Goal: Navigation & Orientation: Go to known website

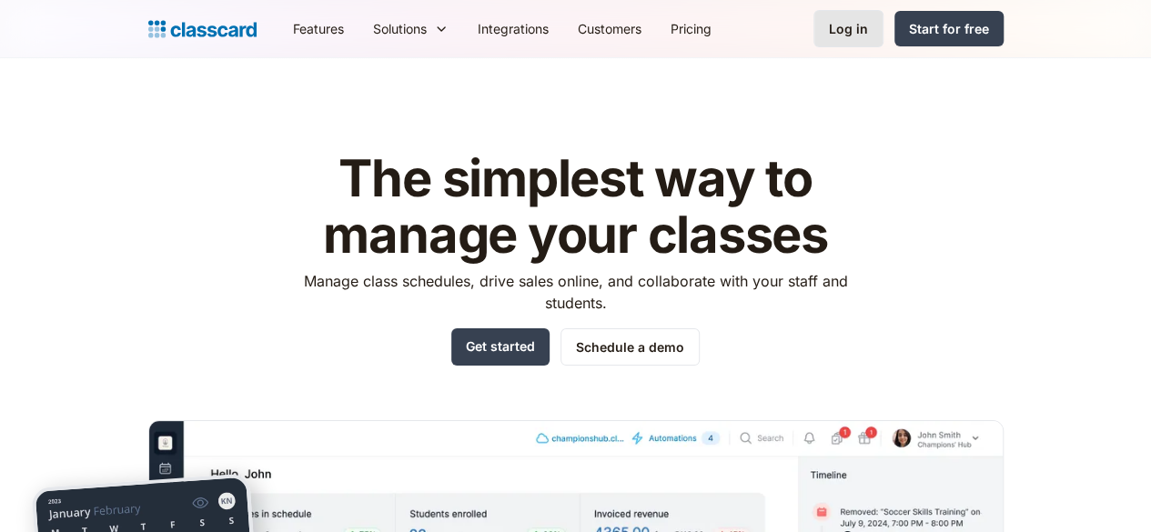
click at [868, 21] on div "Log in" at bounding box center [848, 28] width 39 height 19
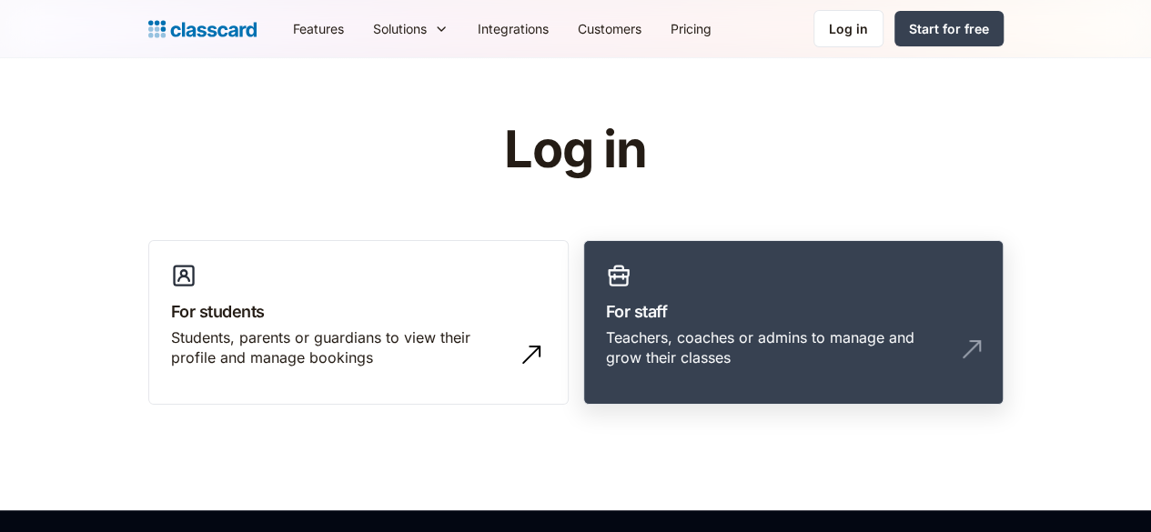
click at [987, 340] on img at bounding box center [972, 349] width 29 height 29
